Goal: Check status: Check status

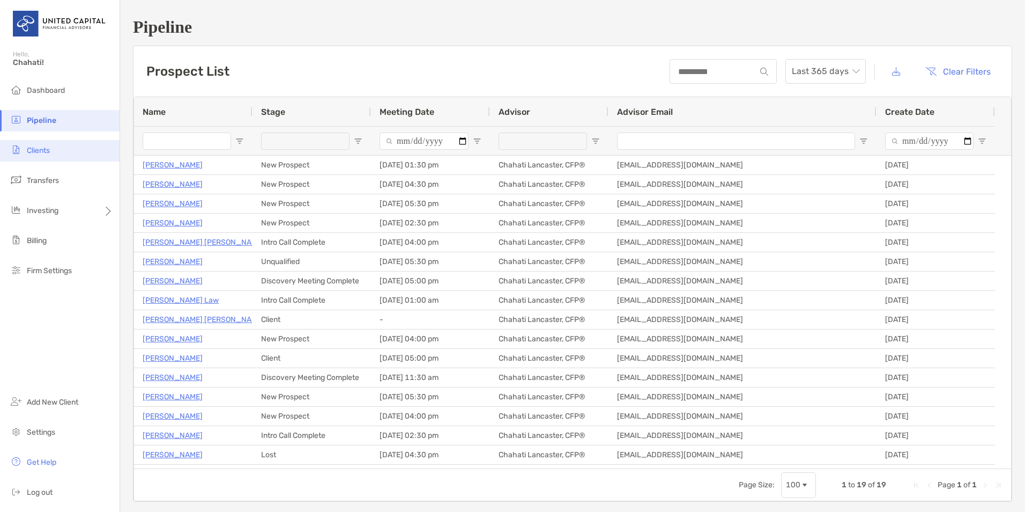
click at [48, 146] on span "Clients" at bounding box center [38, 150] width 23 height 9
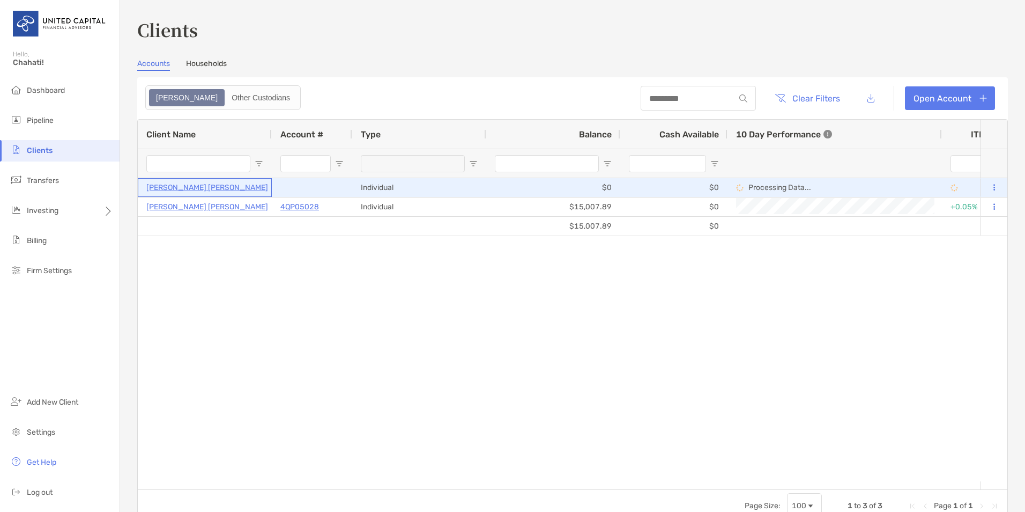
click at [185, 187] on p "[PERSON_NAME] [PERSON_NAME]" at bounding box center [207, 187] width 122 height 13
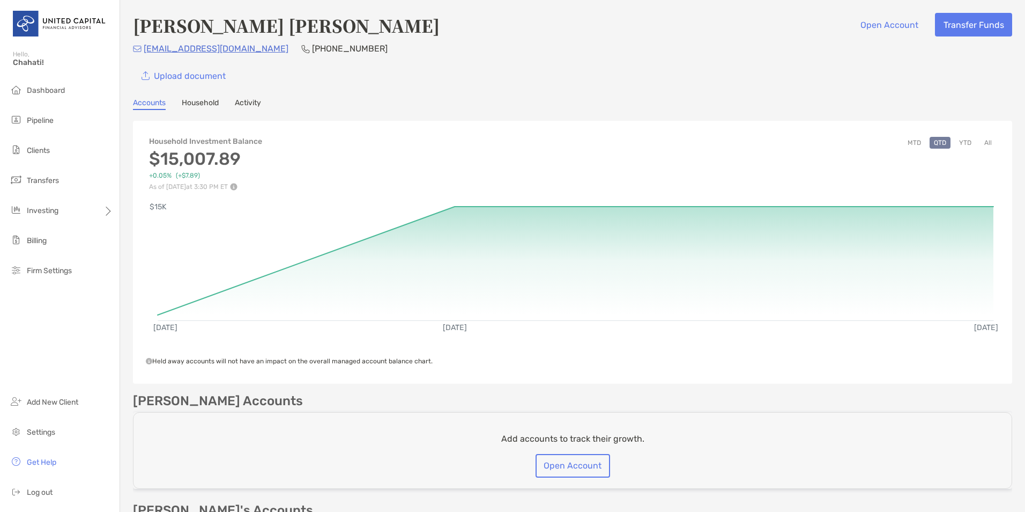
click at [489, 40] on div "[PERSON_NAME] [PERSON_NAME] Open Account Transfer Funds [EMAIL_ADDRESS][DOMAIN_…" at bounding box center [573, 50] width 880 height 75
click at [44, 91] on span "Dashboard" at bounding box center [46, 90] width 38 height 9
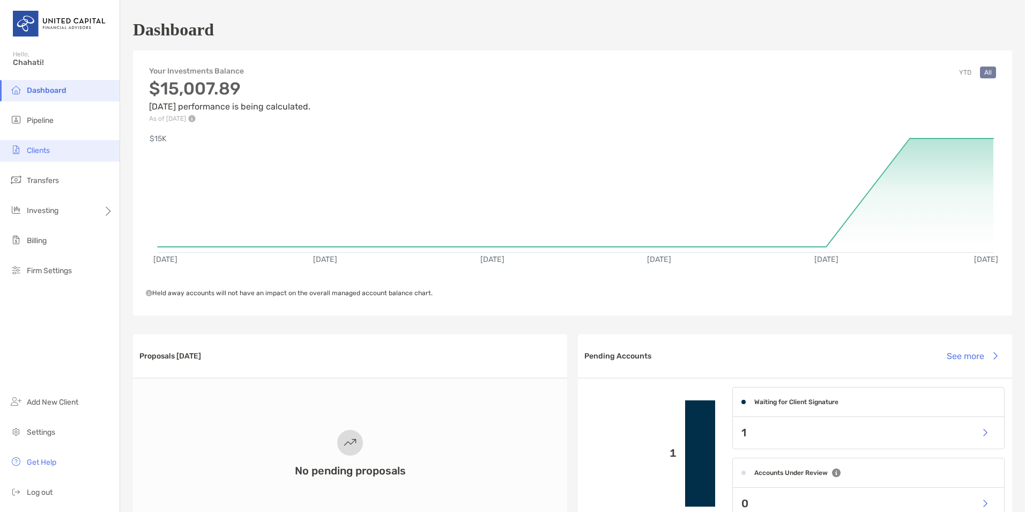
click at [41, 150] on span "Clients" at bounding box center [38, 150] width 23 height 9
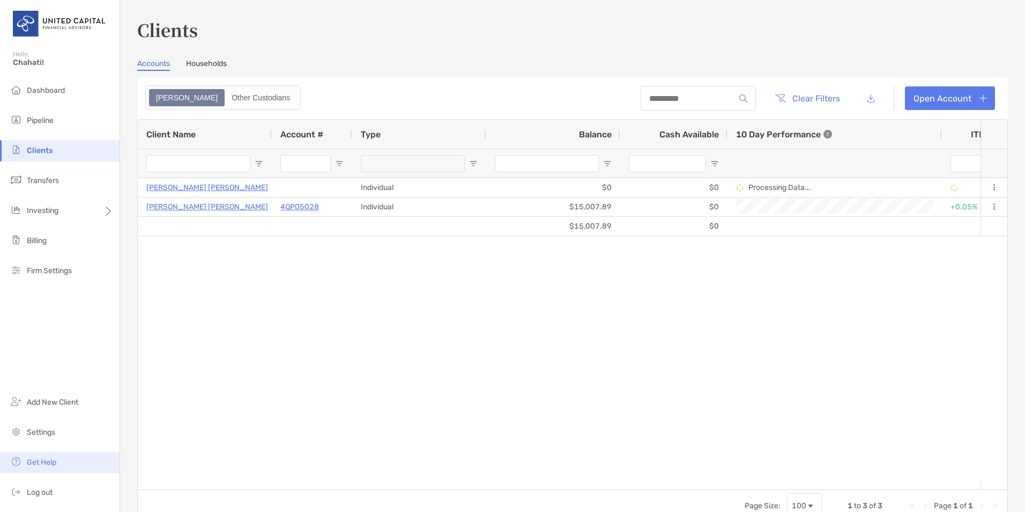
click at [43, 461] on span "Get Help" at bounding box center [41, 461] width 29 height 9
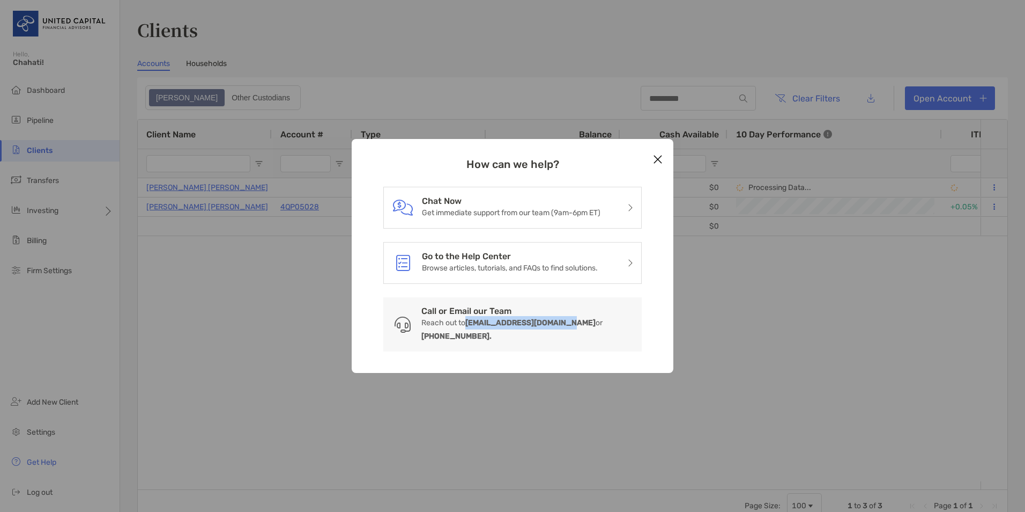
drag, startPoint x: 562, startPoint y: 329, endPoint x: 470, endPoint y: 328, distance: 92.3
click at [470, 327] on b "[EMAIL_ADDRESS][DOMAIN_NAME]" at bounding box center [531, 322] width 130 height 9
copy b "[EMAIL_ADDRESS][DOMAIN_NAME]"
click at [661, 166] on icon "Close modal" at bounding box center [658, 159] width 10 height 13
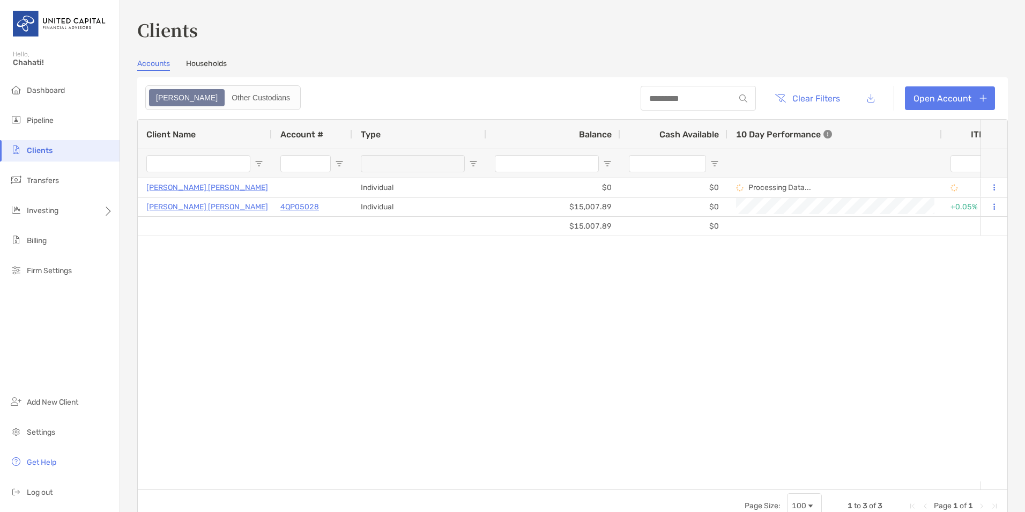
click at [826, 311] on div "[PERSON_NAME] [PERSON_NAME] Individual $0 $0 Processing Data... Draft United Ca…" at bounding box center [559, 329] width 843 height 303
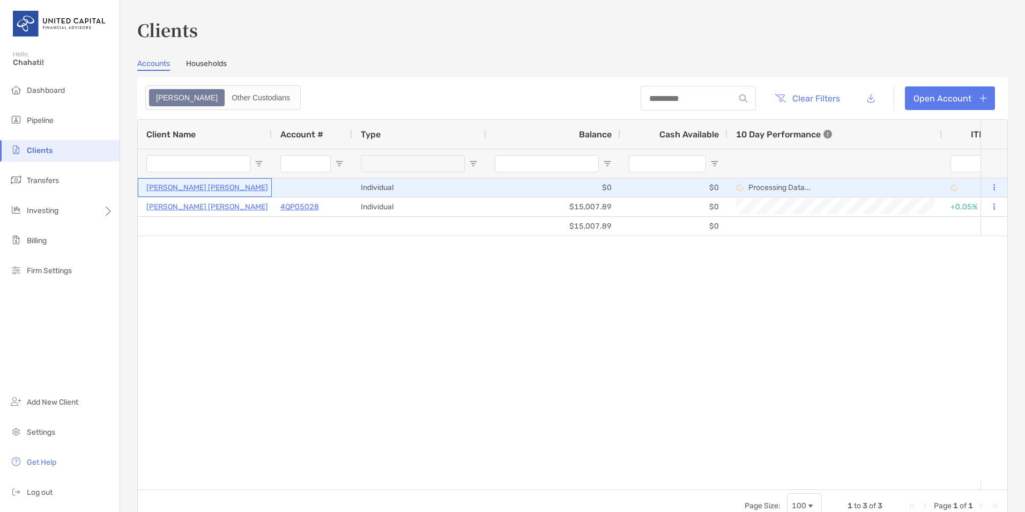
click at [198, 186] on p "[PERSON_NAME] [PERSON_NAME]" at bounding box center [207, 187] width 122 height 13
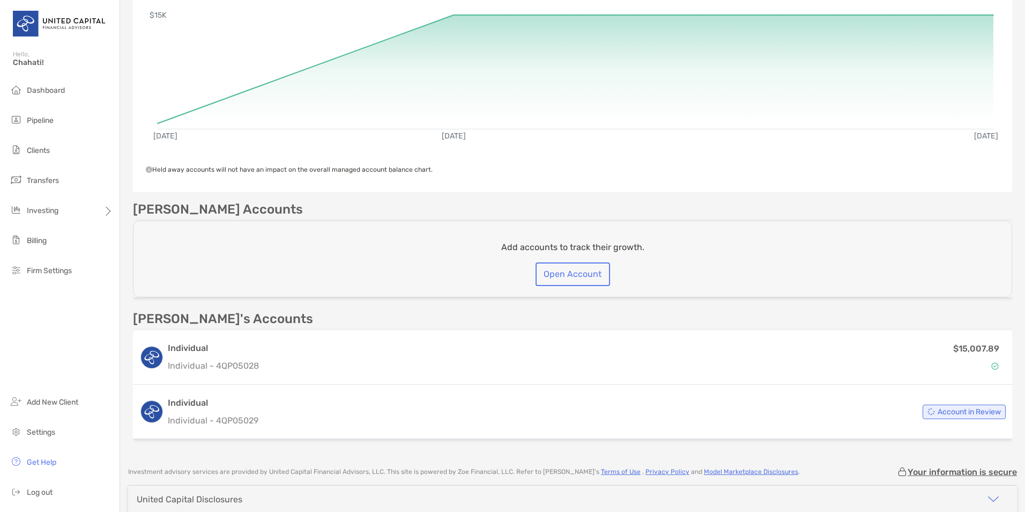
scroll to position [192, 0]
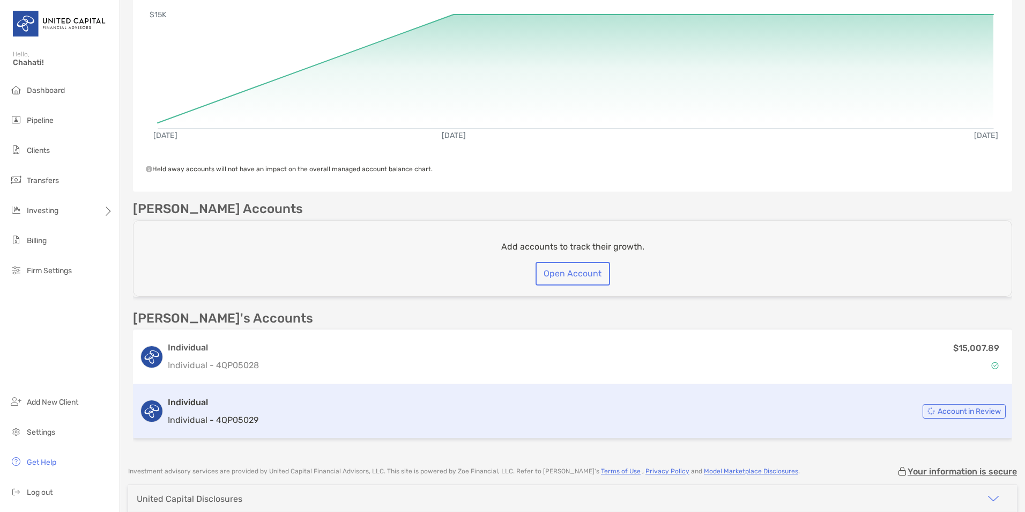
click at [940, 405] on div "Account in Review" at bounding box center [964, 411] width 83 height 14
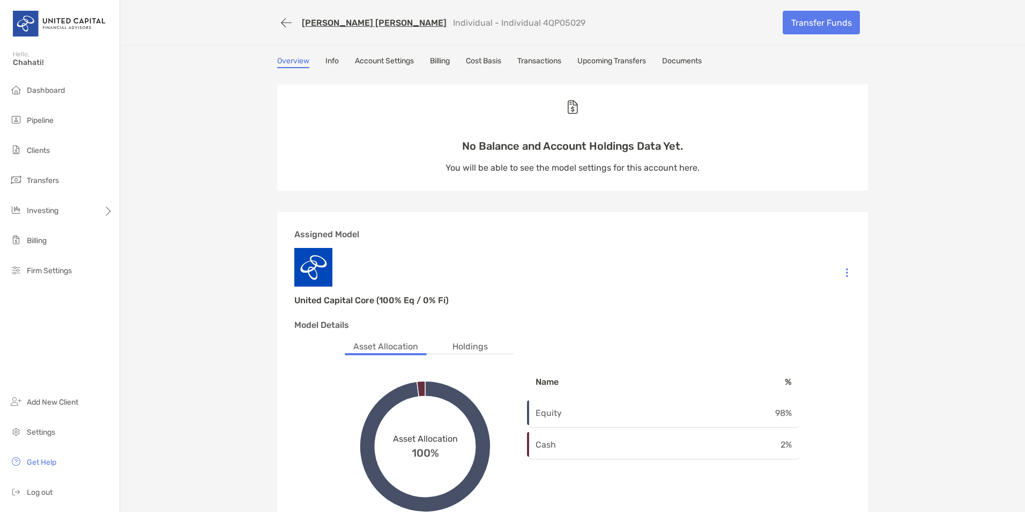
click at [353, 174] on div "No Balance and Account Holdings Data Yet. You will be able to see the model set…" at bounding box center [572, 137] width 591 height 74
click at [281, 23] on button "button" at bounding box center [286, 23] width 18 height 20
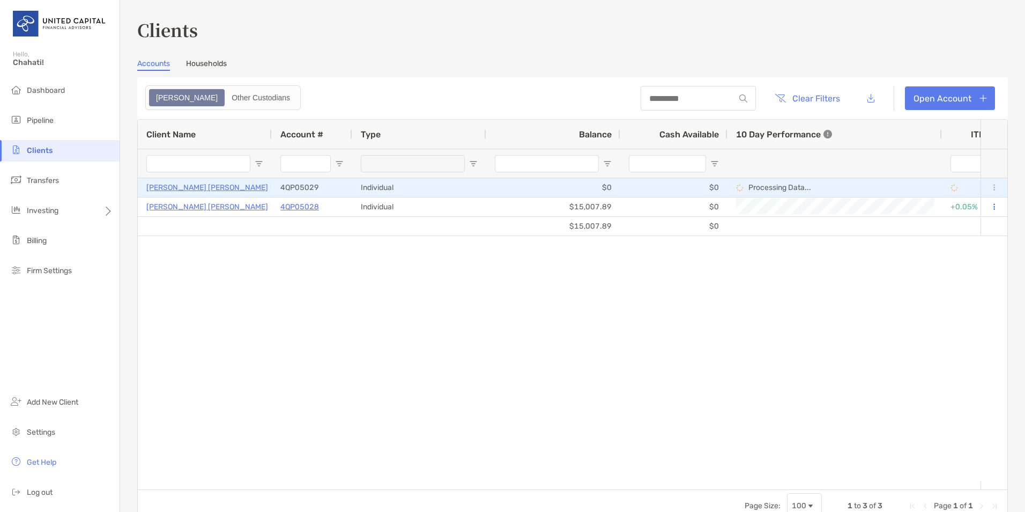
click at [172, 195] on div "[PERSON_NAME] [PERSON_NAME]" at bounding box center [204, 188] width 117 height 18
click at [175, 188] on p "[PERSON_NAME] [PERSON_NAME]" at bounding box center [207, 187] width 122 height 13
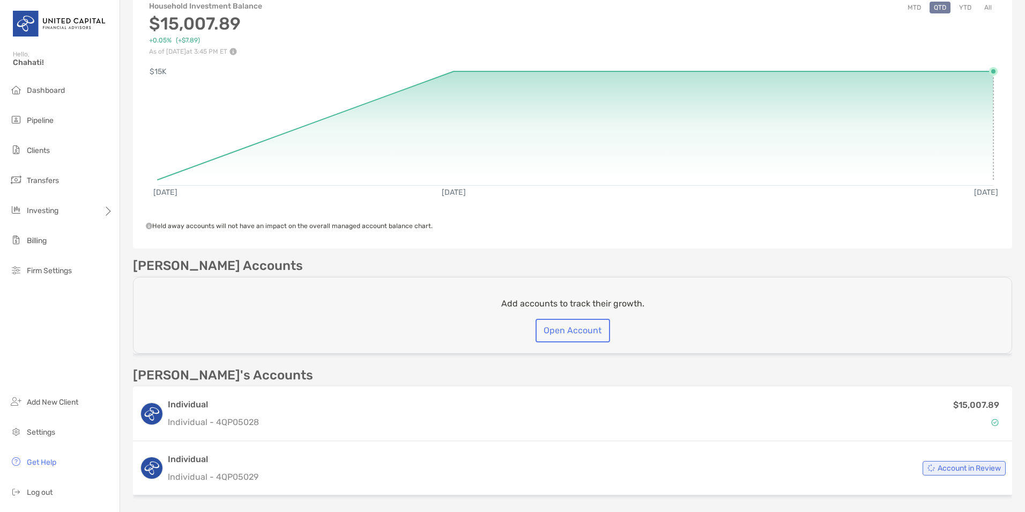
scroll to position [136, 0]
drag, startPoint x: 1013, startPoint y: 11, endPoint x: 282, endPoint y: -31, distance: 732.3
click at [282, 0] on html "Hello, [PERSON_NAME]! Dashboard Pipeline Clients Transfers Investing Billing Fi…" at bounding box center [512, 256] width 1025 height 512
